Goal: Task Accomplishment & Management: Manage account settings

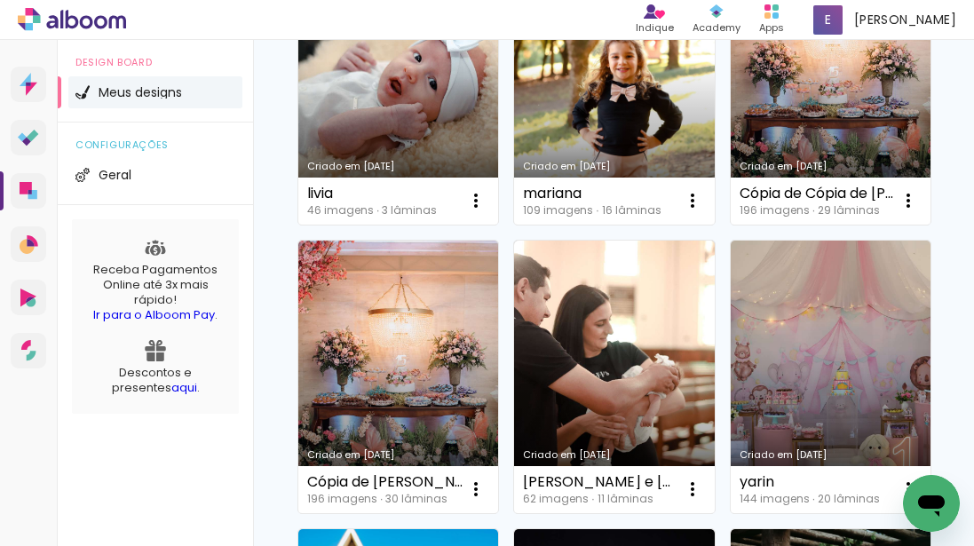
scroll to position [380, 0]
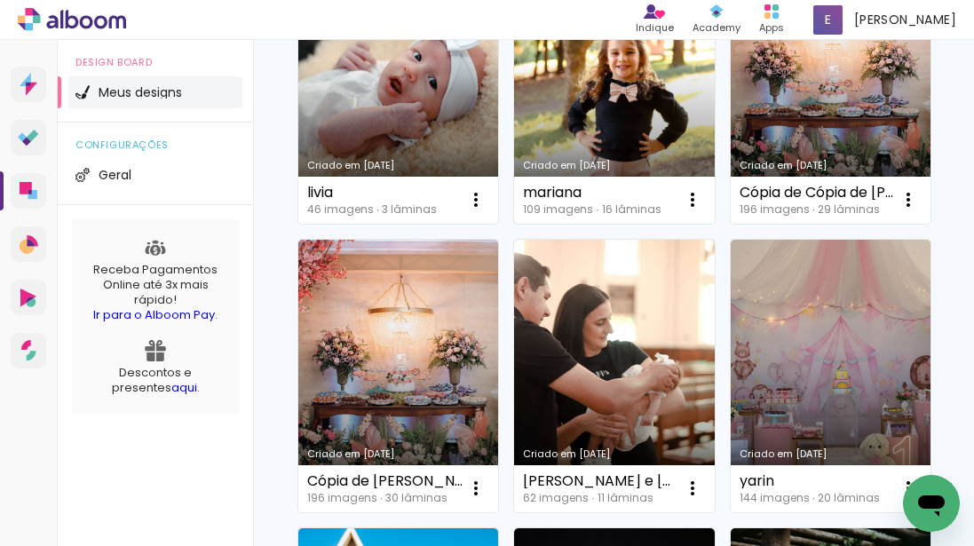
click at [624, 151] on link "Criado em [DATE]" at bounding box center [614, 87] width 200 height 272
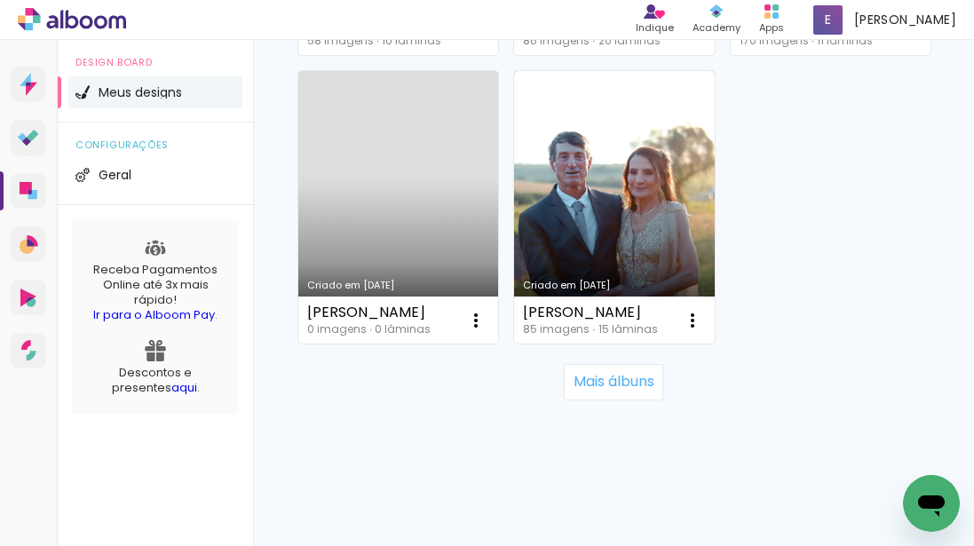
scroll to position [2965, 0]
click at [0, 0] on slot "Mais álbuns" at bounding box center [0, 0] width 0 height 0
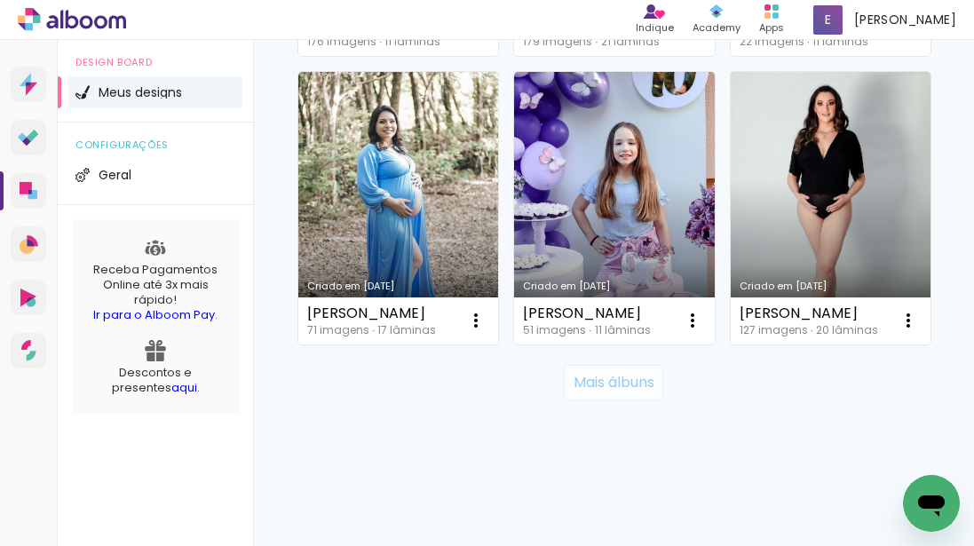
scroll to position [7436, 0]
click at [0, 0] on slot "Mais álbuns" at bounding box center [0, 0] width 0 height 0
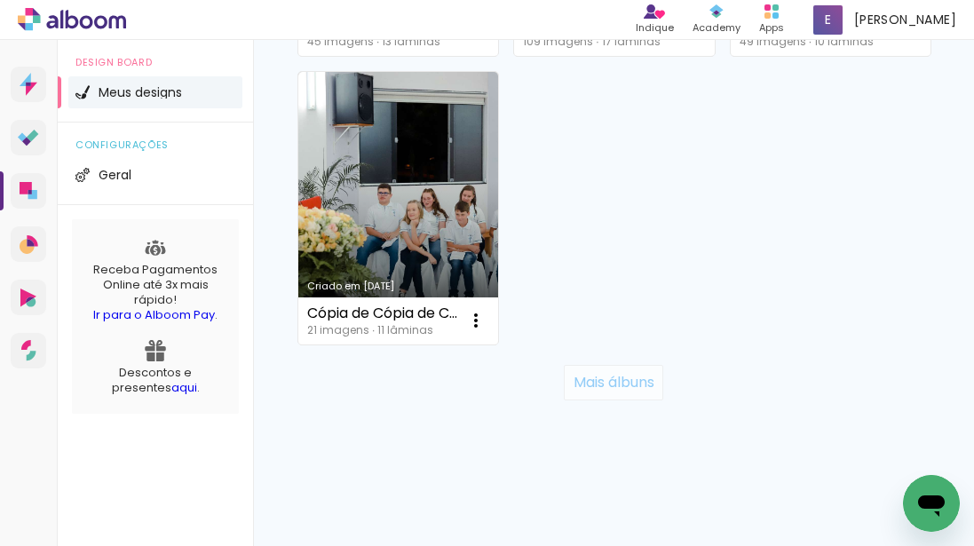
scroll to position [10940, 0]
click at [0, 0] on slot "Mais álbuns" at bounding box center [0, 0] width 0 height 0
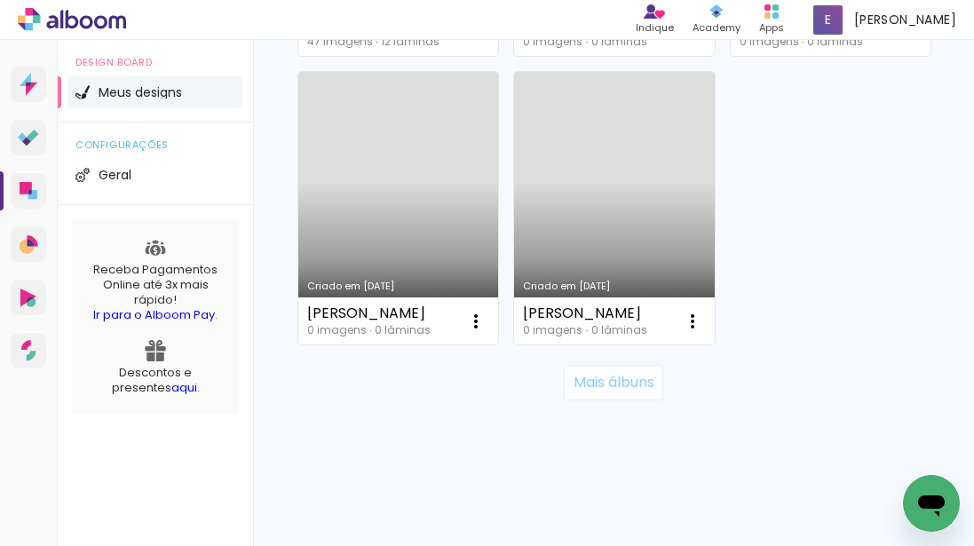
scroll to position [14585, 0]
click at [564, 400] on paper-button "Mais álbuns" at bounding box center [613, 383] width 99 height 36
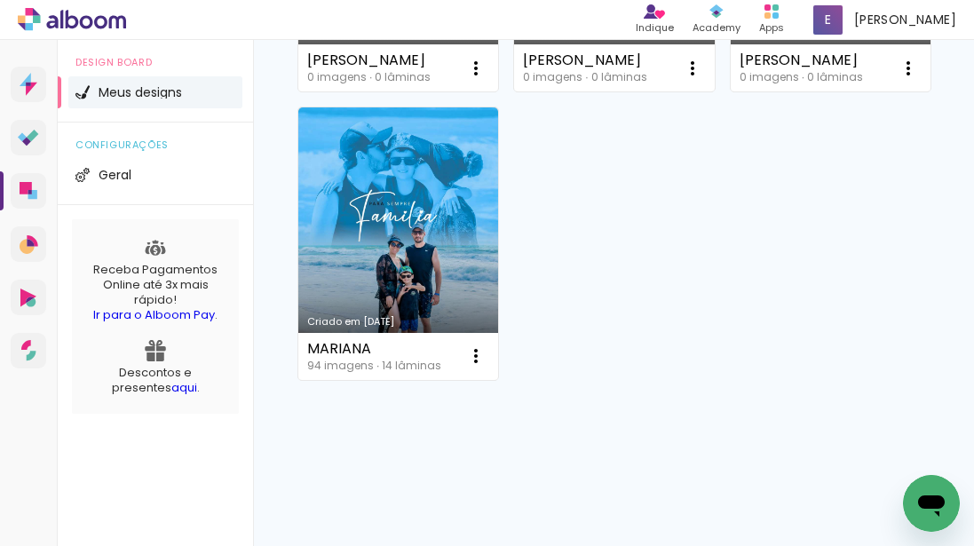
scroll to position [14886, 0]
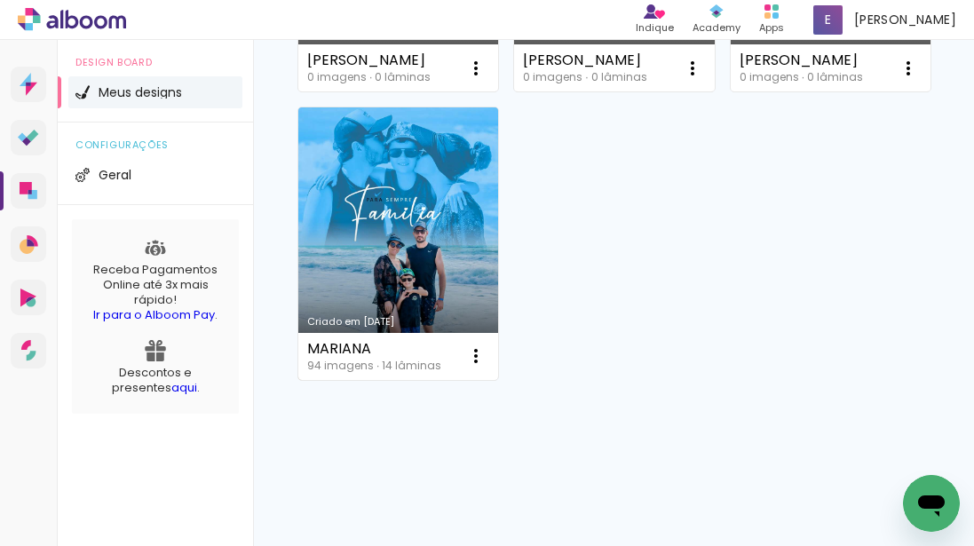
click at [356, 304] on link "Criado em 11/04/22" at bounding box center [398, 243] width 200 height 272
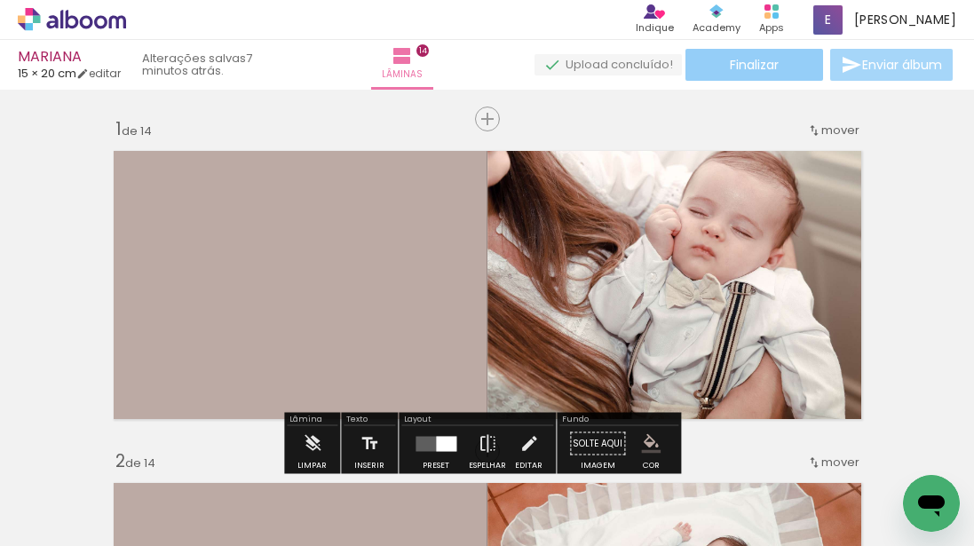
click at [783, 66] on paper-button "Finalizar" at bounding box center [754, 65] width 138 height 32
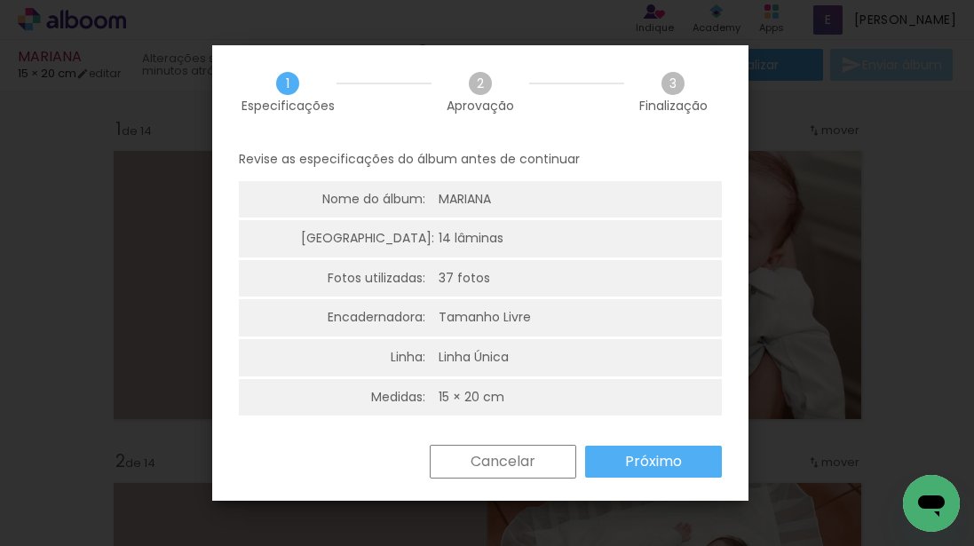
click at [0, 0] on slot "Próximo" at bounding box center [0, 0] width 0 height 0
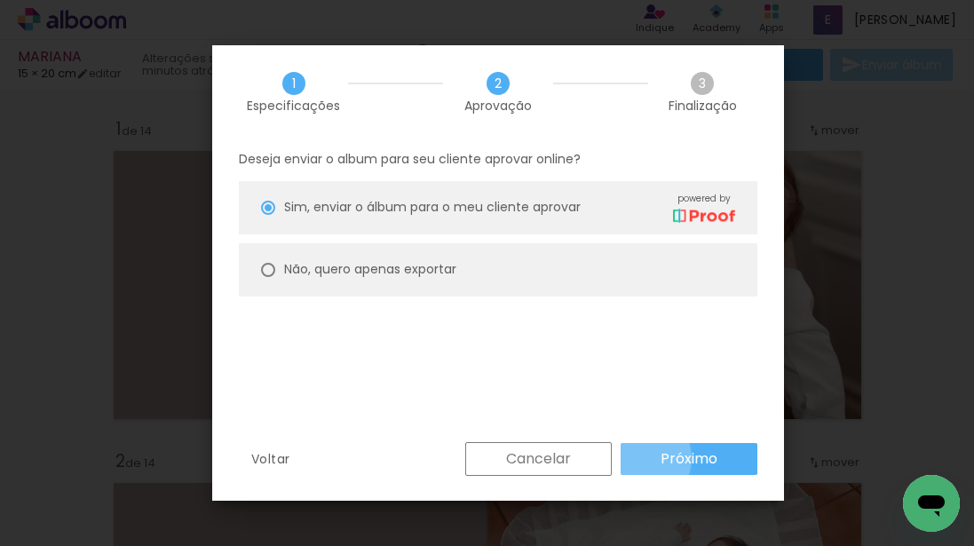
click at [640, 458] on paper-button "Próximo" at bounding box center [688, 459] width 137 height 32
